Goal: Consume media (video, audio)

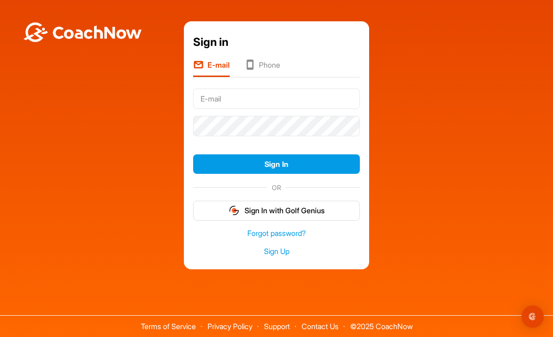
click at [284, 109] on input "text" at bounding box center [276, 98] width 167 height 20
type input "matthewdorval64@gmail.com"
click at [276, 174] on button "Sign In" at bounding box center [276, 164] width 167 height 20
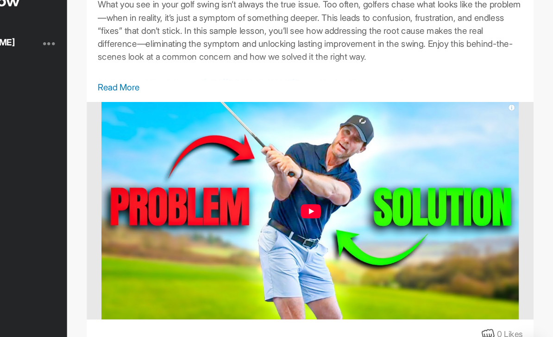
scroll to position [123, 0]
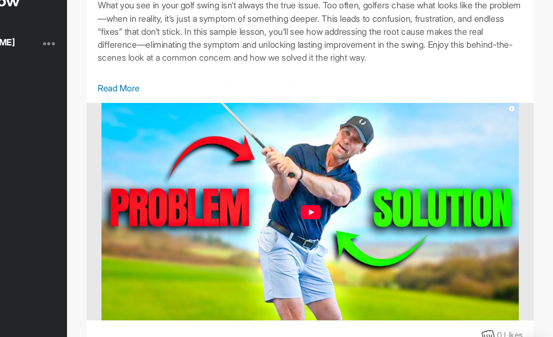
click at [269, 179] on img at bounding box center [346, 198] width 355 height 185
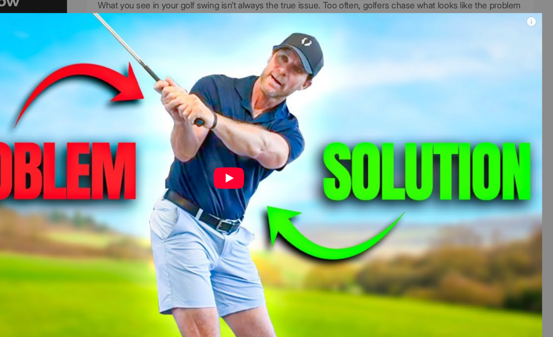
click at [201, 154] on img at bounding box center [276, 167] width 553 height 297
click at [201, 149] on img at bounding box center [276, 167] width 553 height 297
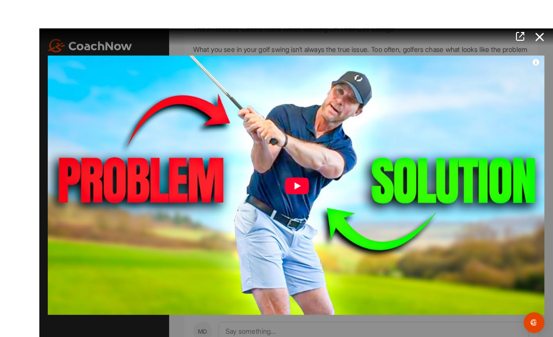
scroll to position [6, 0]
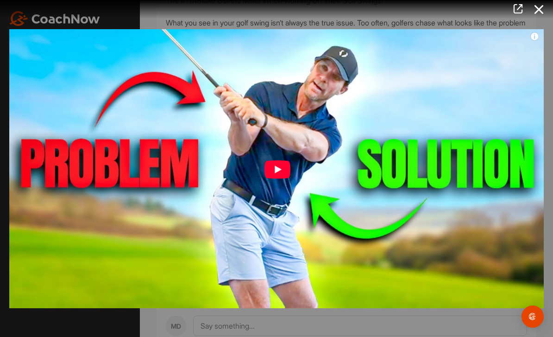
click at [548, 10] on icon at bounding box center [538, 9] width 21 height 17
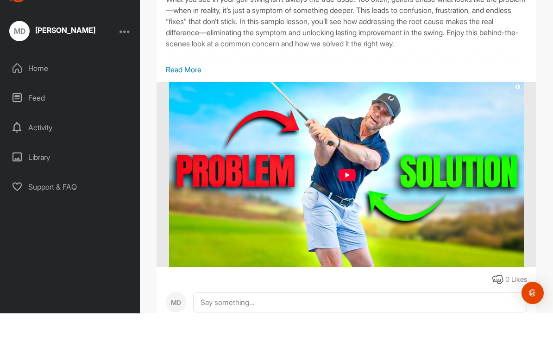
scroll to position [0, 0]
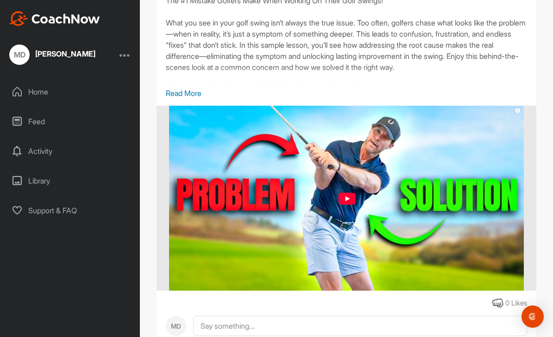
click at [190, 89] on p "Read More" at bounding box center [346, 93] width 361 height 11
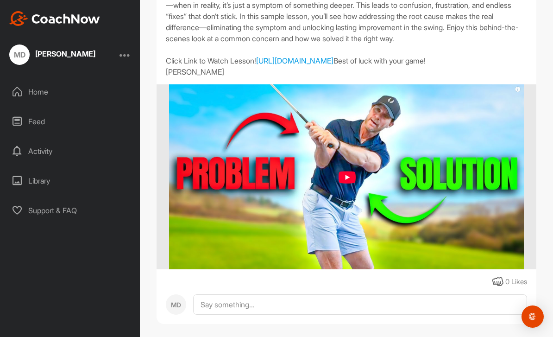
scroll to position [156, 0]
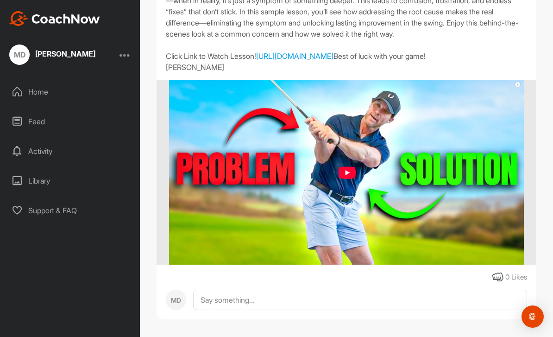
click at [289, 61] on link "[URL][DOMAIN_NAME]" at bounding box center [294, 55] width 77 height 9
